Goal: Task Accomplishment & Management: Use online tool/utility

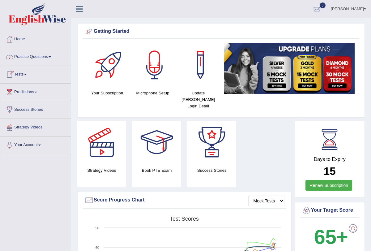
click at [27, 74] on span at bounding box center [25, 74] width 2 height 1
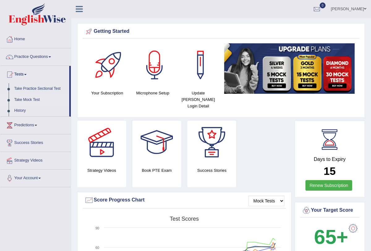
click at [37, 100] on link "Take Mock Test" at bounding box center [40, 99] width 58 height 11
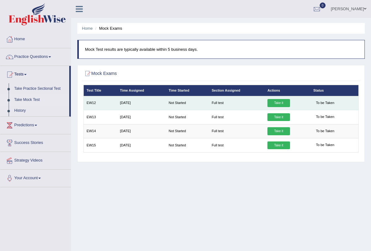
click at [276, 104] on link "Take it" at bounding box center [278, 103] width 22 height 8
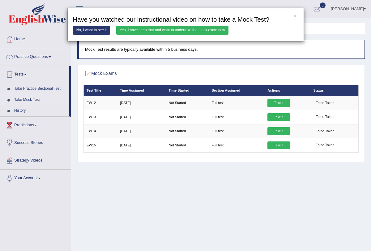
click at [193, 33] on link "Yes, I have seen that and want to undertake the mock exam now" at bounding box center [172, 30] width 112 height 9
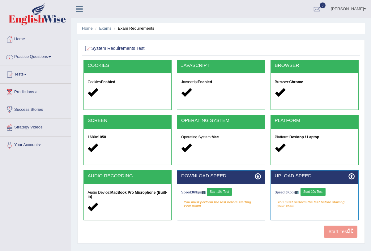
click at [226, 190] on button "Start 10s Test" at bounding box center [219, 192] width 25 height 8
click at [310, 193] on button "Start 10s Test" at bounding box center [312, 192] width 25 height 8
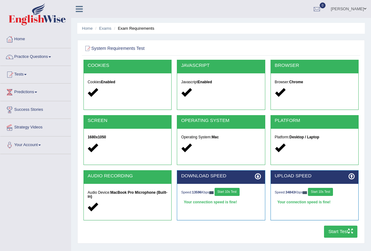
click at [348, 235] on button "Start Test" at bounding box center [341, 231] width 34 height 12
